Goal: Book appointment/travel/reservation

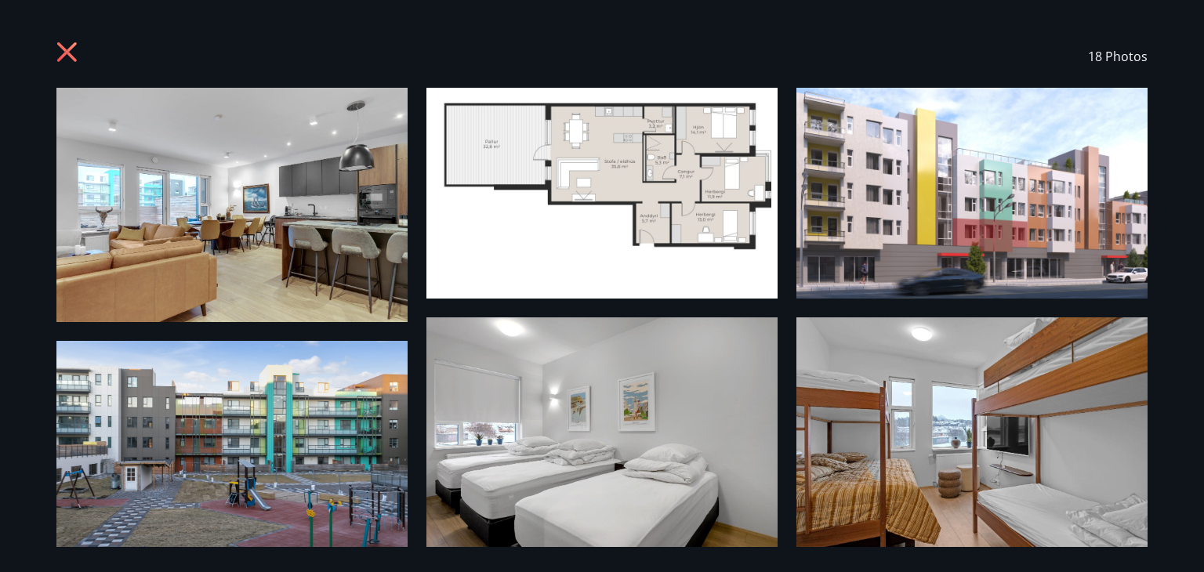
scroll to position [235, 0]
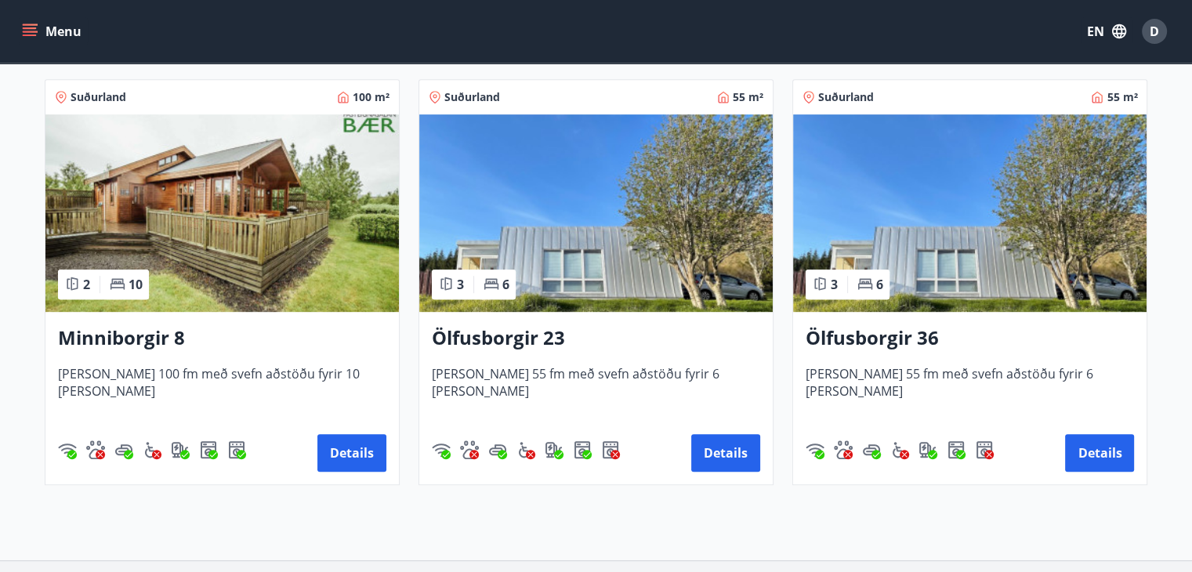
click at [215, 262] on img at bounding box center [221, 212] width 353 height 197
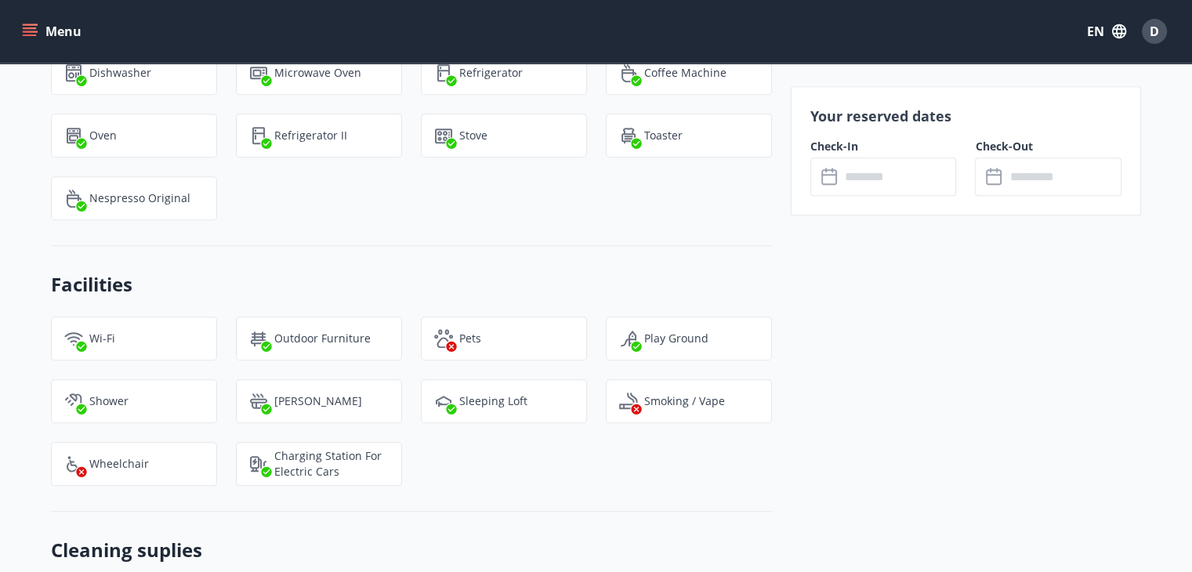
scroll to position [1332, 0]
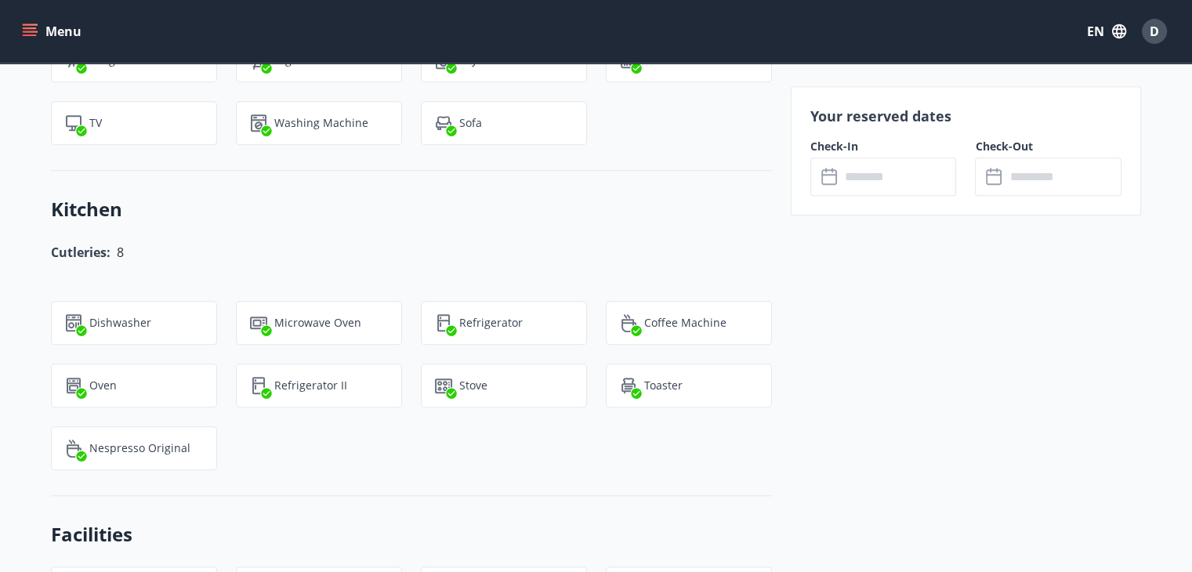
click at [870, 175] on input "text" at bounding box center [898, 176] width 117 height 38
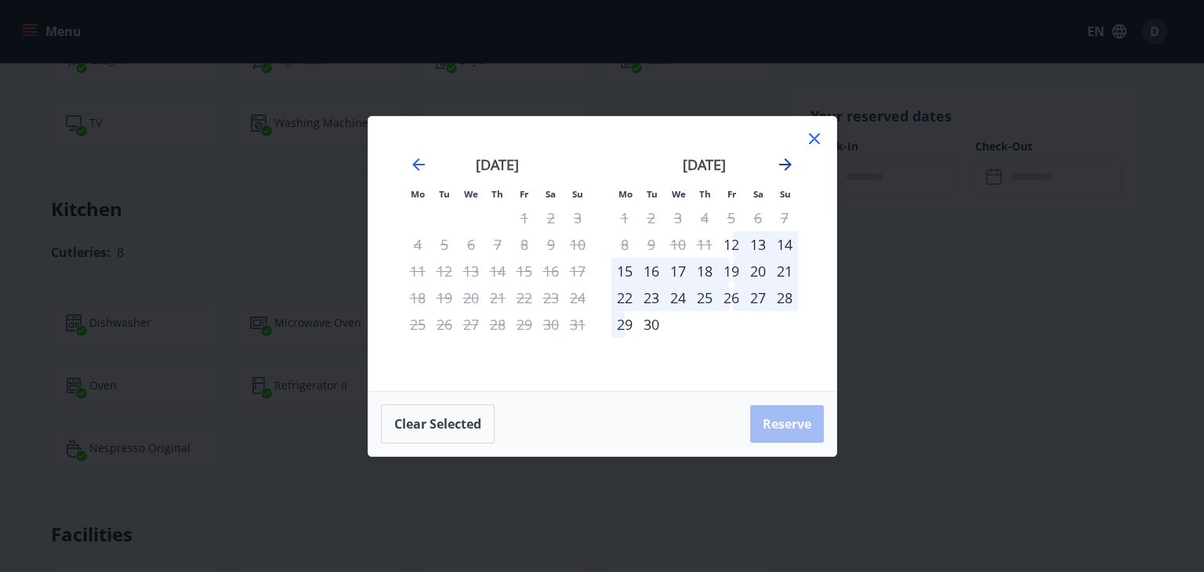
click at [785, 172] on icon "Move forward to switch to the next month." at bounding box center [785, 164] width 19 height 19
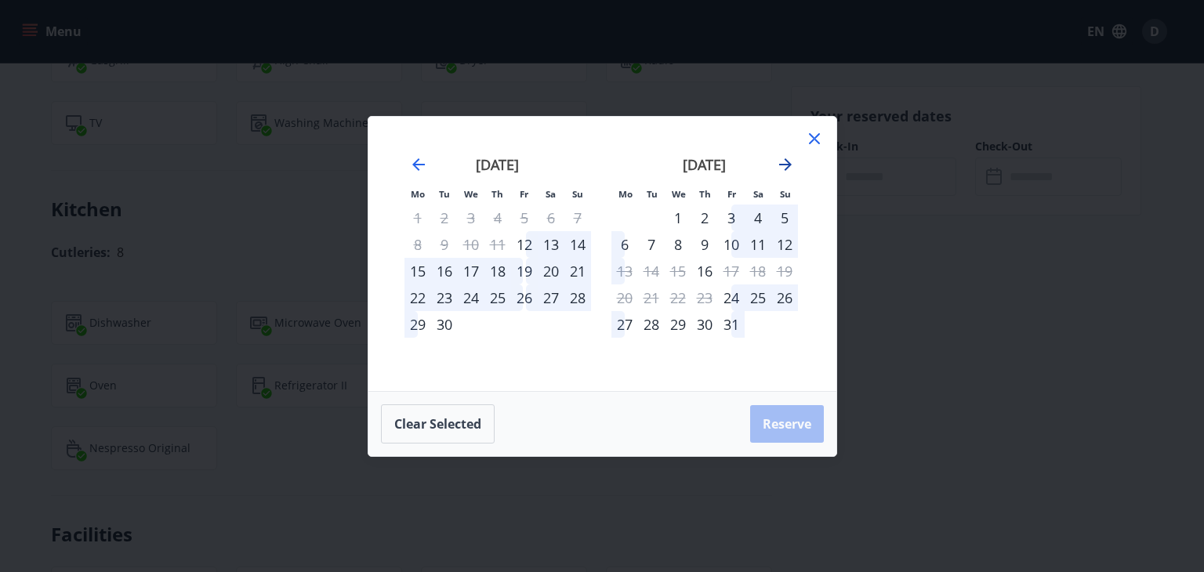
drag, startPoint x: 809, startPoint y: 142, endPoint x: 790, endPoint y: 157, distance: 24.6
click at [809, 141] on icon at bounding box center [814, 138] width 19 height 19
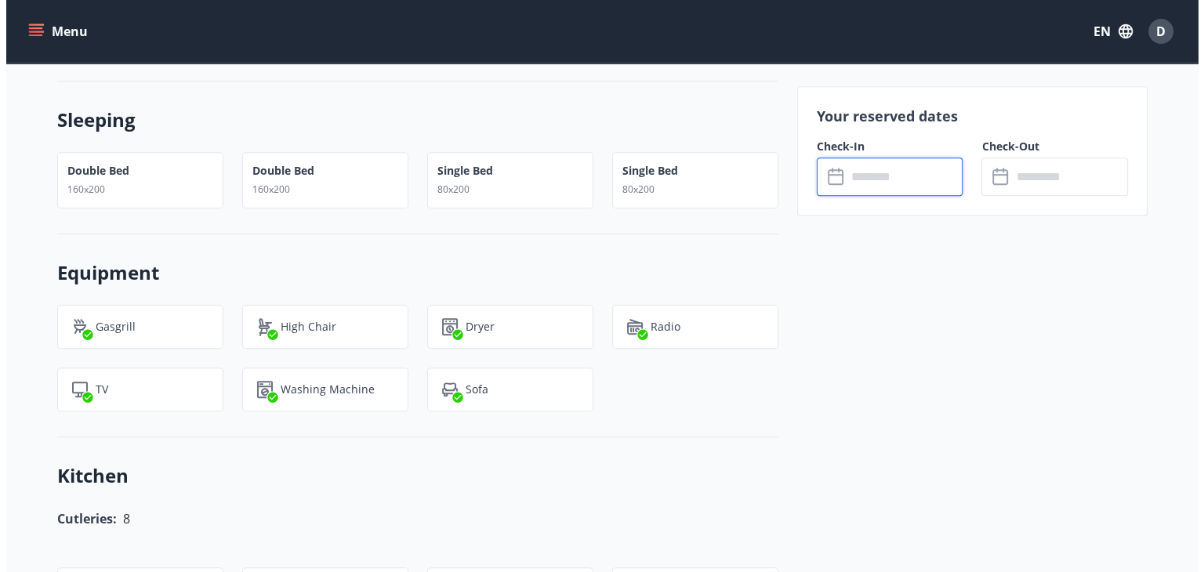
scroll to position [784, 0]
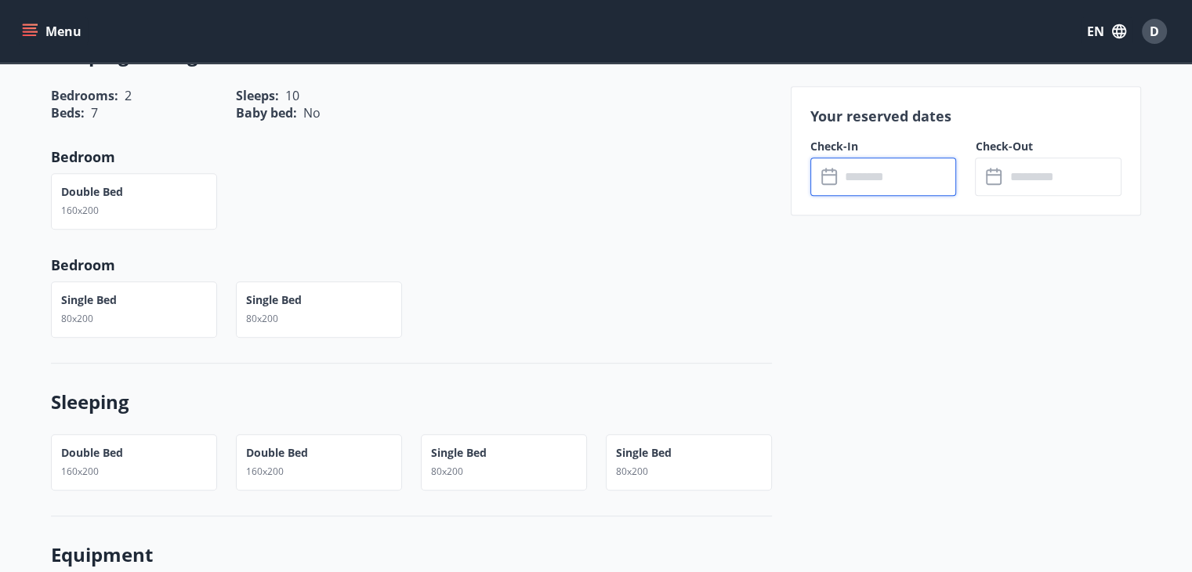
click at [881, 172] on input "text" at bounding box center [898, 176] width 117 height 38
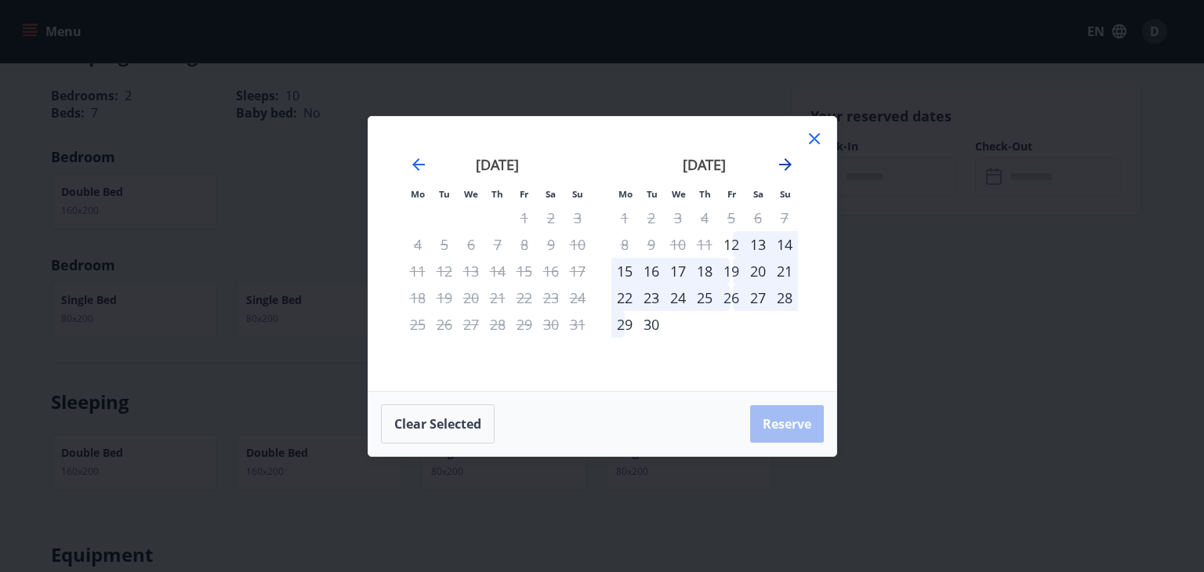
click at [790, 168] on icon "Move forward to switch to the next month." at bounding box center [785, 164] width 19 height 19
